Goal: Task Accomplishment & Management: Manage account settings

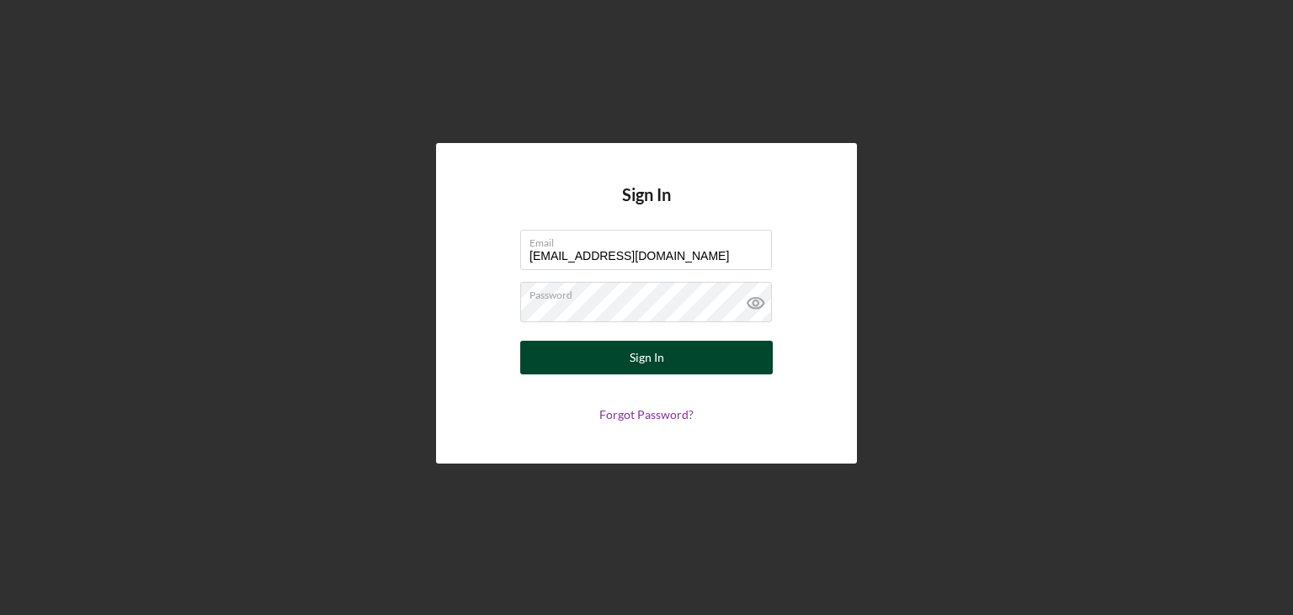
type input "[EMAIL_ADDRESS][DOMAIN_NAME]"
click at [619, 359] on button "Sign In" at bounding box center [646, 358] width 252 height 34
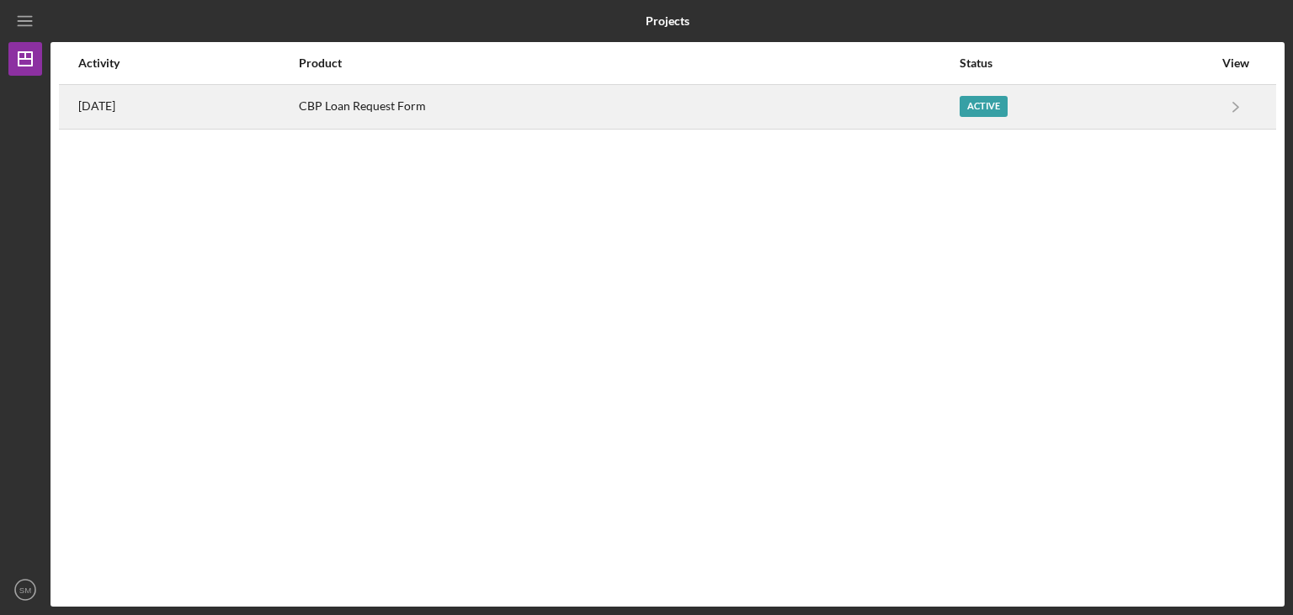
click at [906, 108] on div "CBP Loan Request Form" at bounding box center [628, 107] width 659 height 42
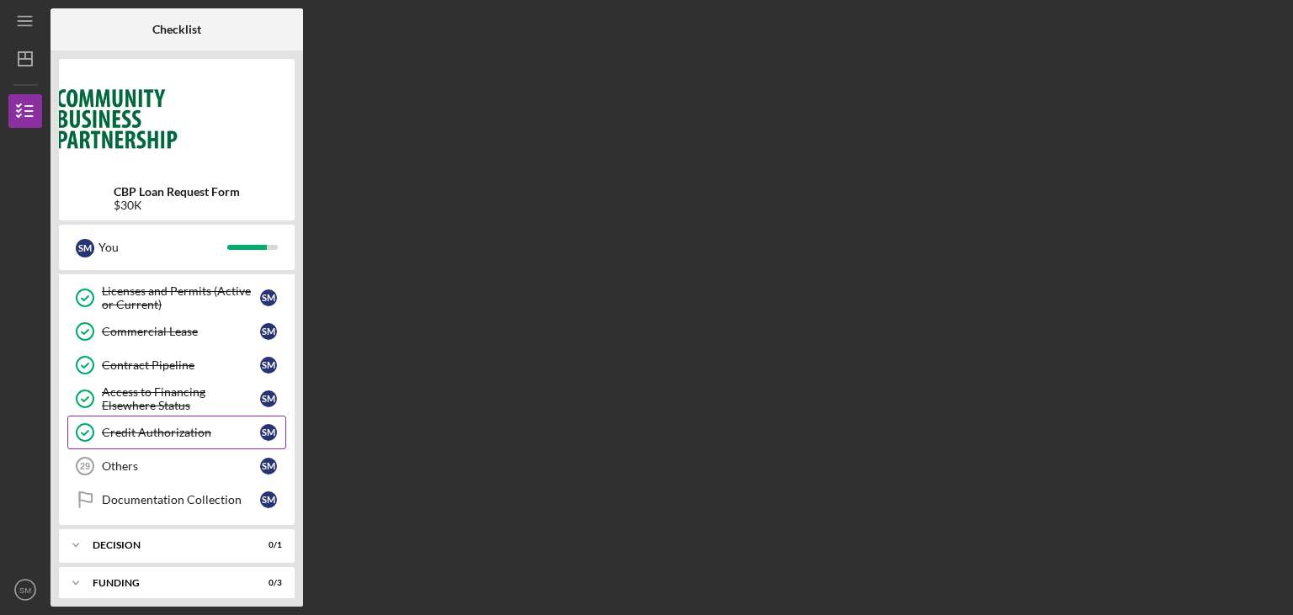
scroll to position [745, 0]
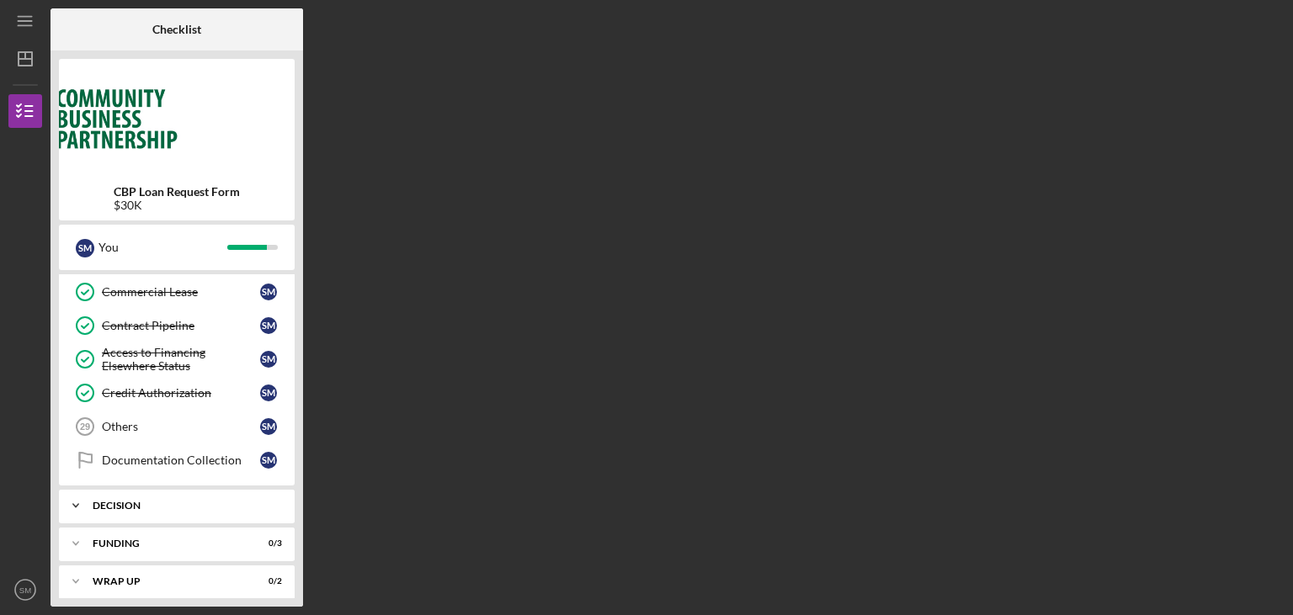
click at [205, 489] on div "Icon/Expander Decision 0 / 1" at bounding box center [177, 506] width 236 height 34
click at [205, 489] on div "Icon/Expander Decision 0 / 1" at bounding box center [177, 506] width 236 height 35
click at [207, 539] on div "Funding" at bounding box center [183, 544] width 181 height 10
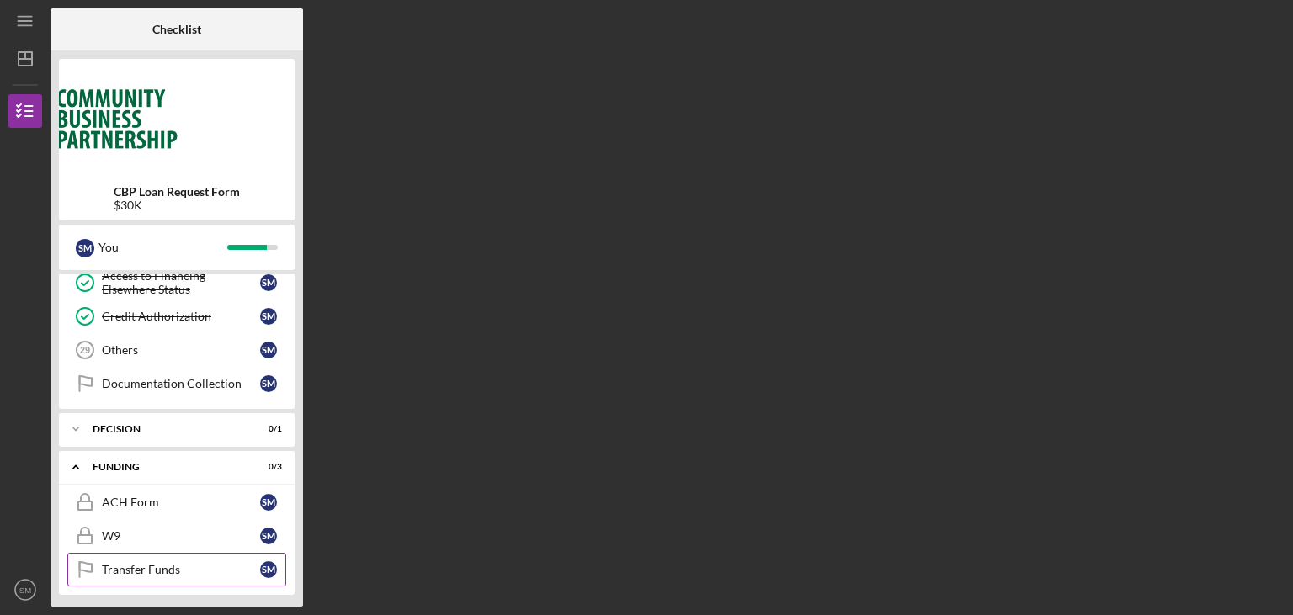
scroll to position [854, 0]
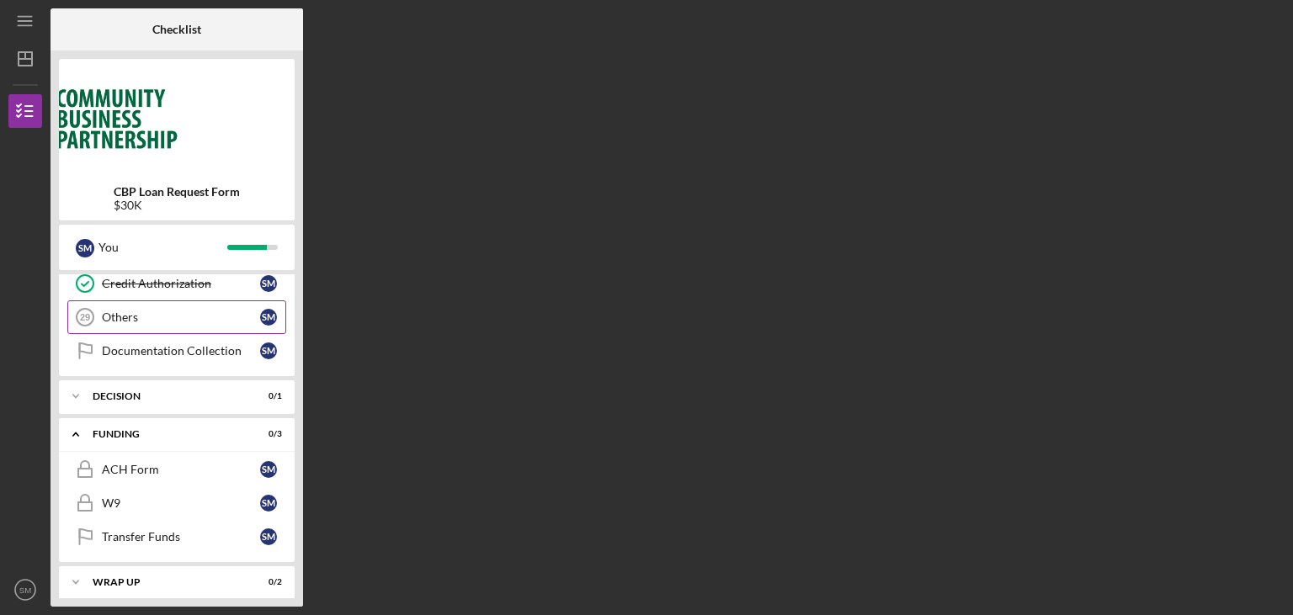
click at [152, 431] on div "Icon/Expander Funding 0 / 3" at bounding box center [177, 434] width 236 height 35
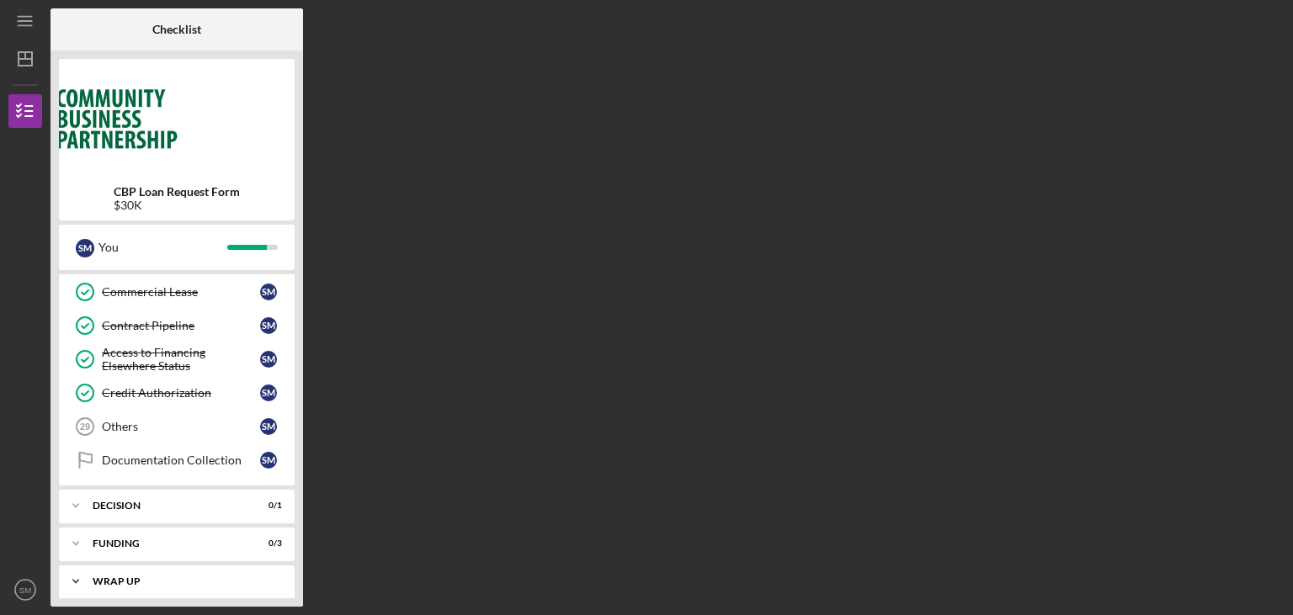
click at [152, 577] on div "Wrap up" at bounding box center [183, 582] width 181 height 10
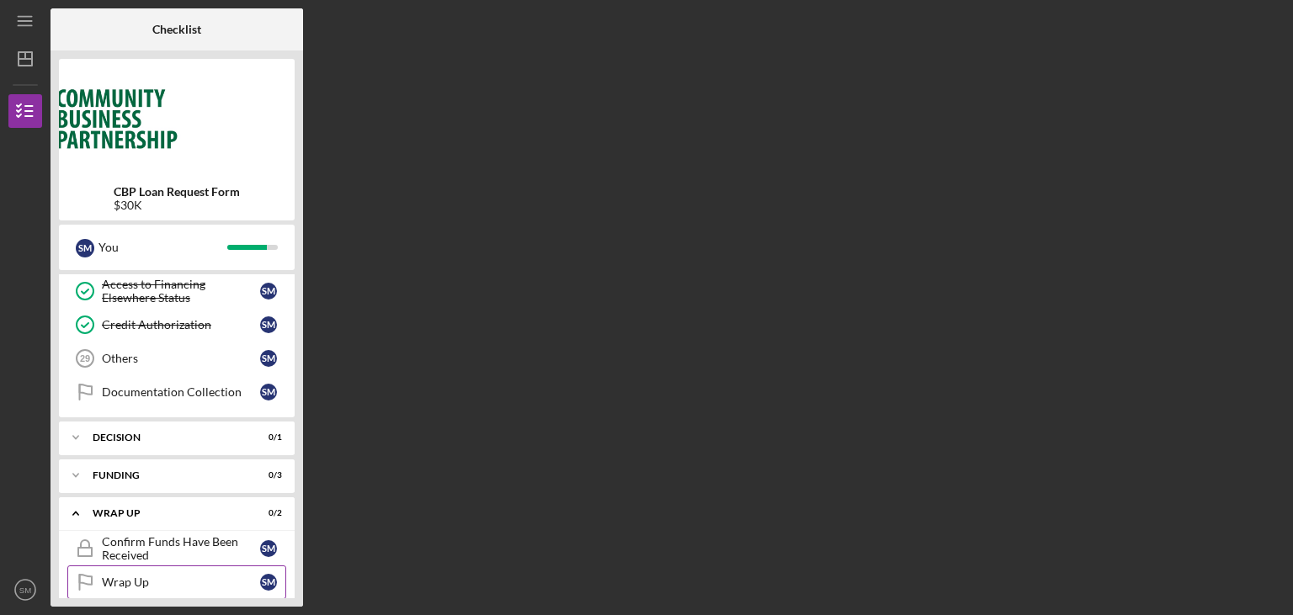
scroll to position [821, 0]
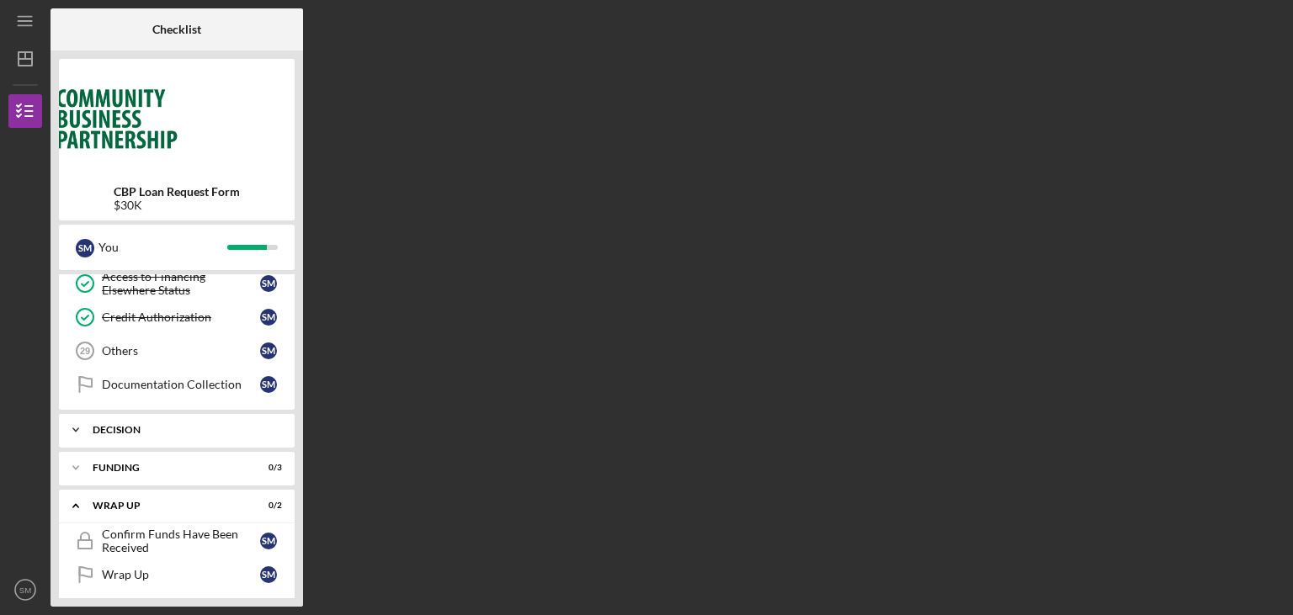
click at [154, 501] on div "Wrap up" at bounding box center [166, 506] width 147 height 10
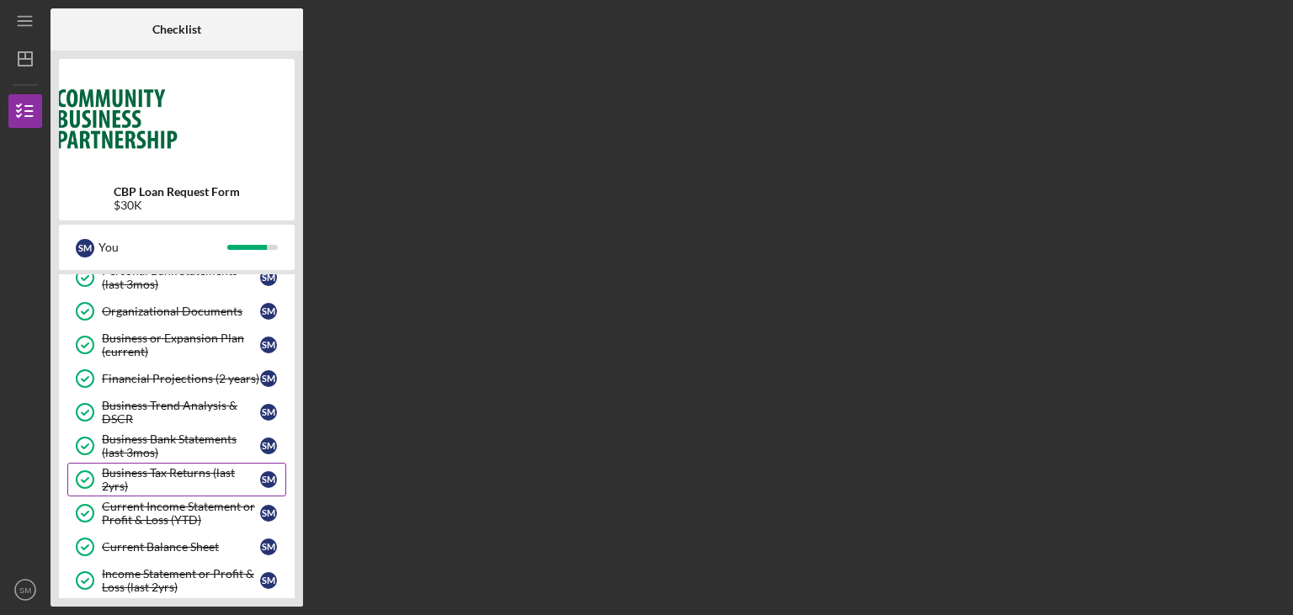
scroll to position [236, 0]
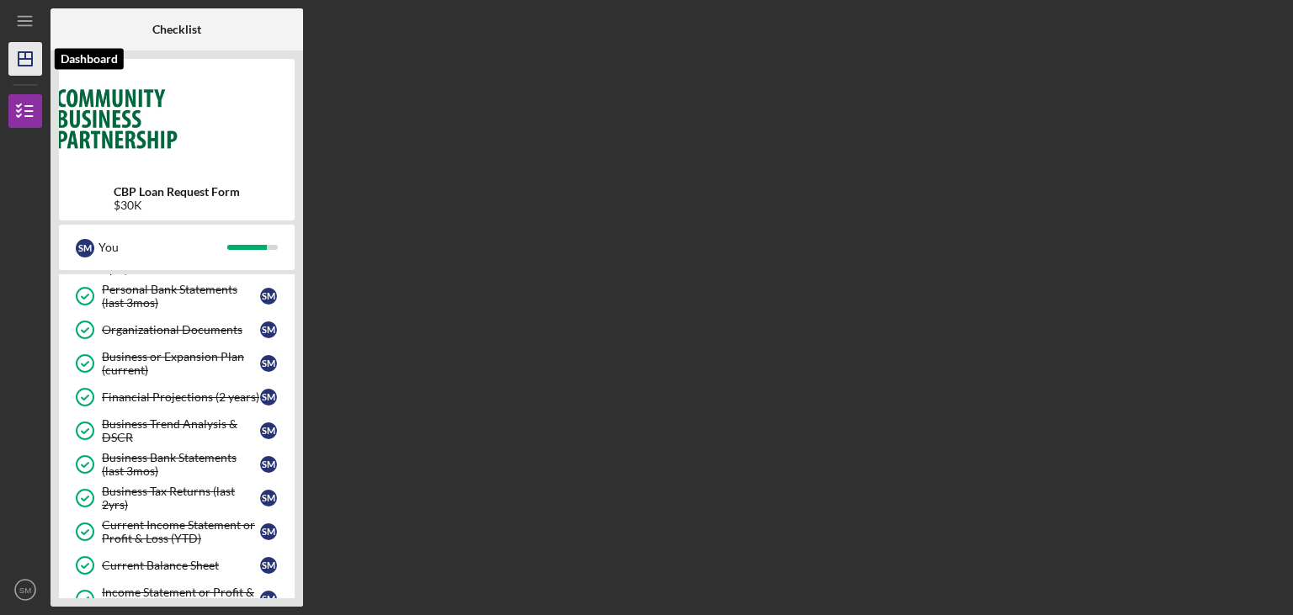
click at [22, 50] on icon "Icon/Dashboard" at bounding box center [25, 59] width 42 height 42
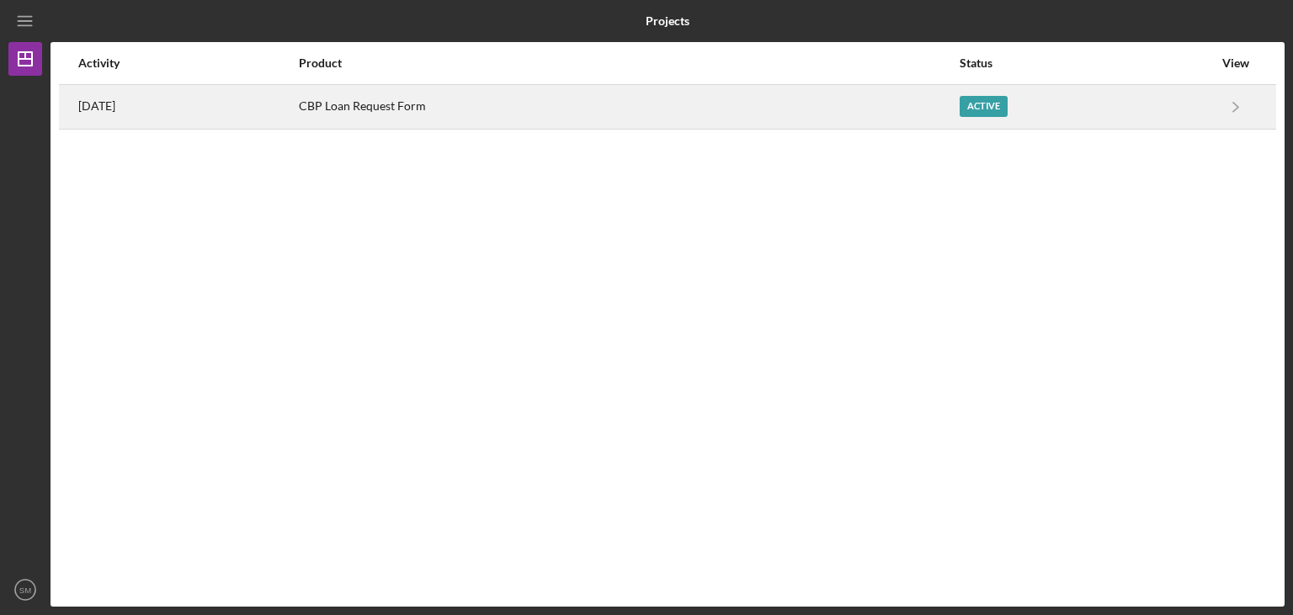
click at [154, 109] on div "[DATE]" at bounding box center [187, 107] width 219 height 42
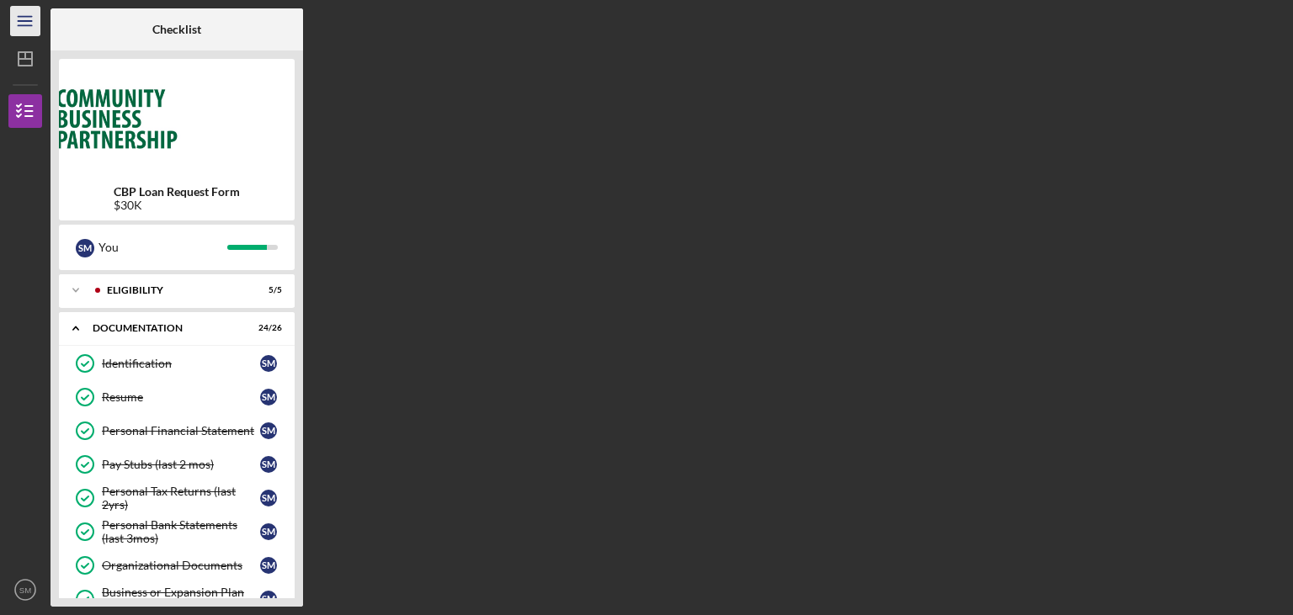
click at [32, 23] on icon "Icon/Menu" at bounding box center [26, 22] width 38 height 38
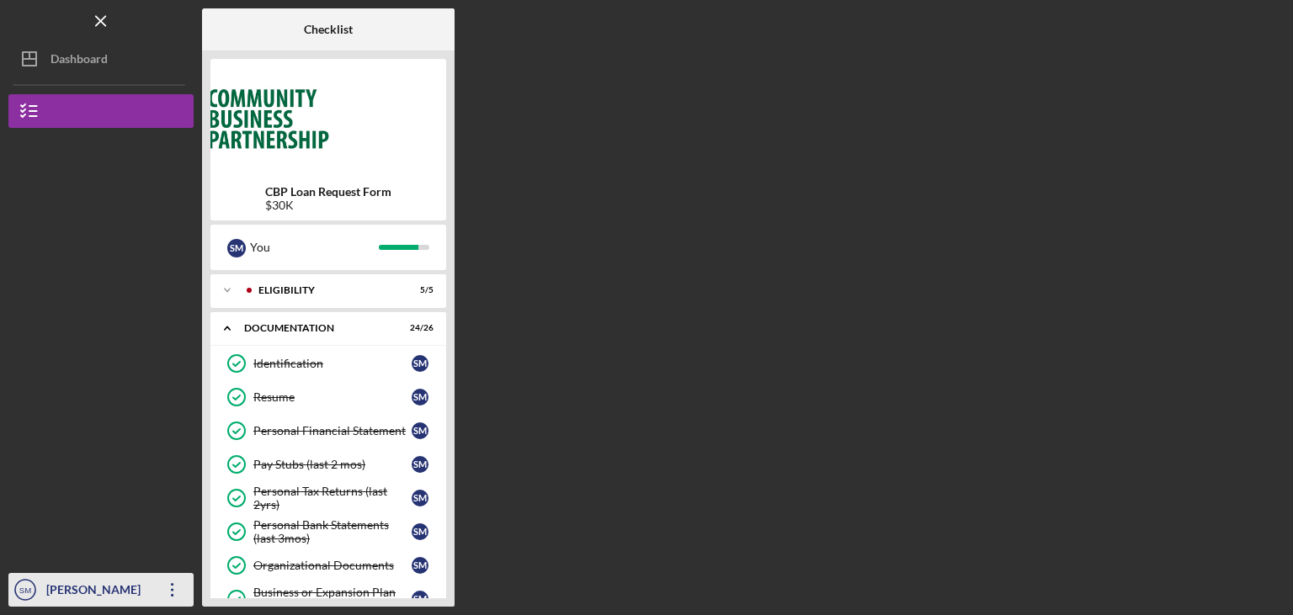
click at [176, 593] on icon "Icon/Overflow" at bounding box center [172, 590] width 42 height 42
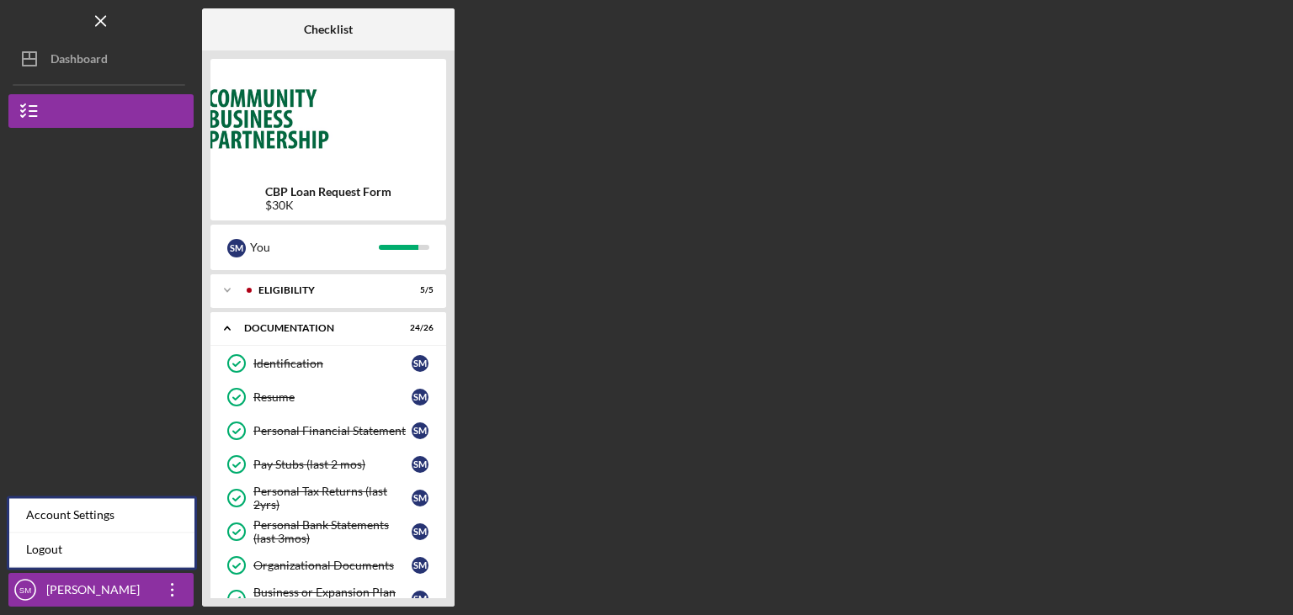
click at [63, 364] on div at bounding box center [100, 462] width 185 height 223
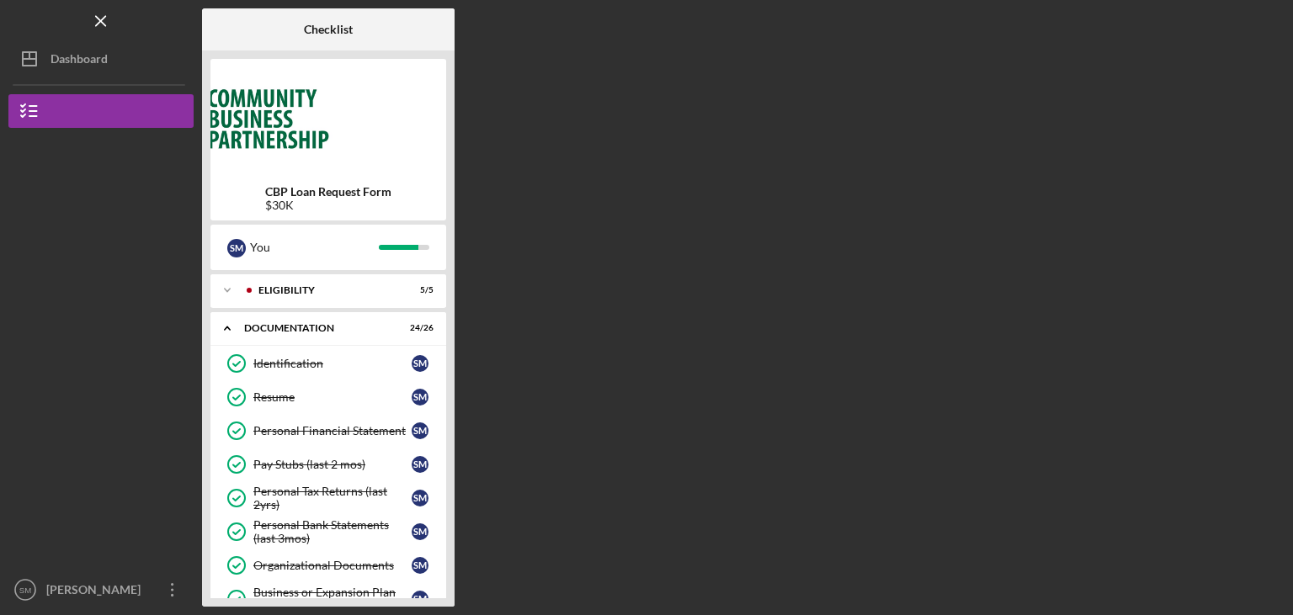
click at [86, 19] on icon "Icon/Menu Close" at bounding box center [101, 22] width 38 height 38
